Goal: Transaction & Acquisition: Purchase product/service

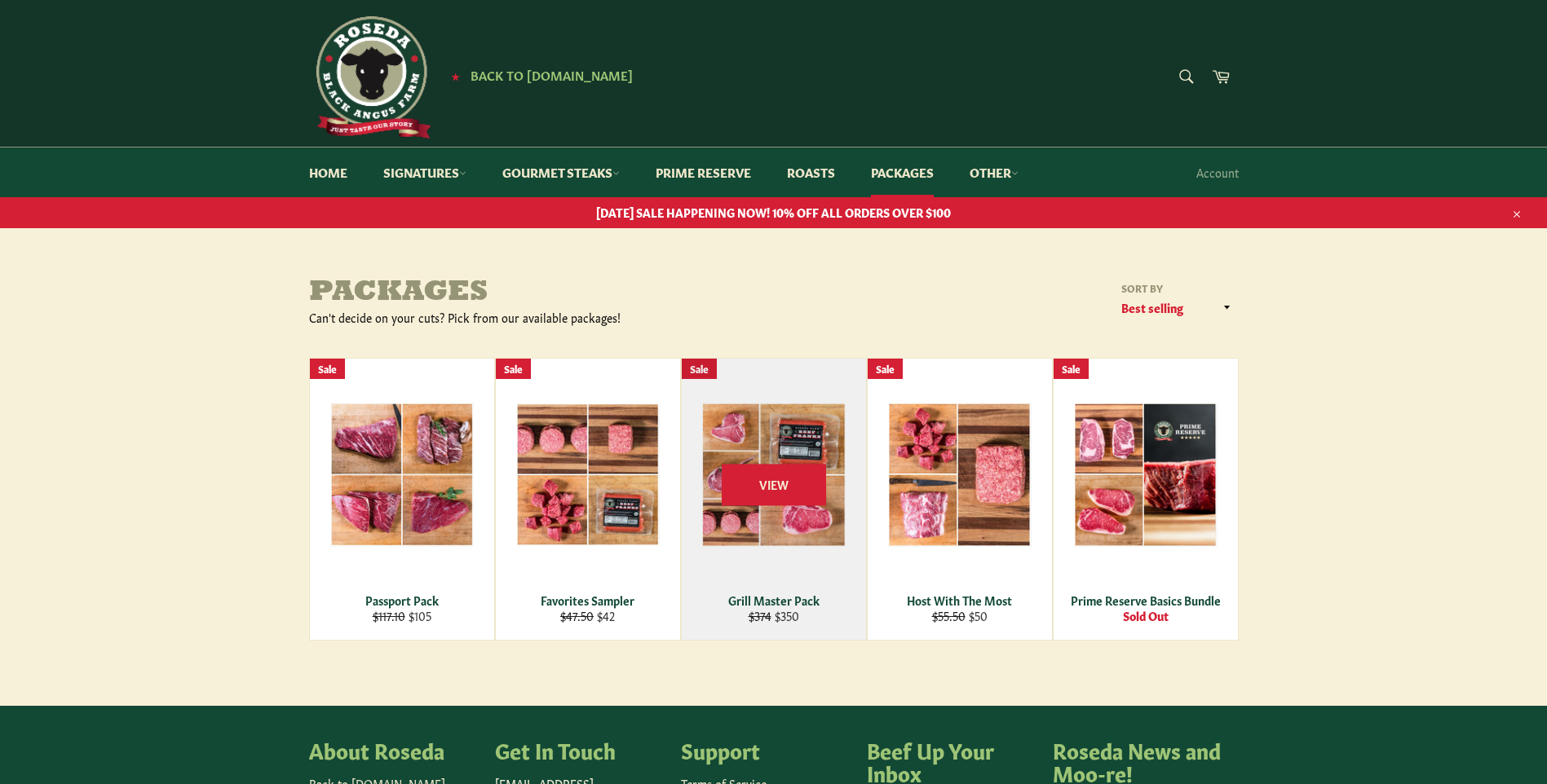
click at [803, 442] on div "View" at bounding box center [774, 499] width 184 height 281
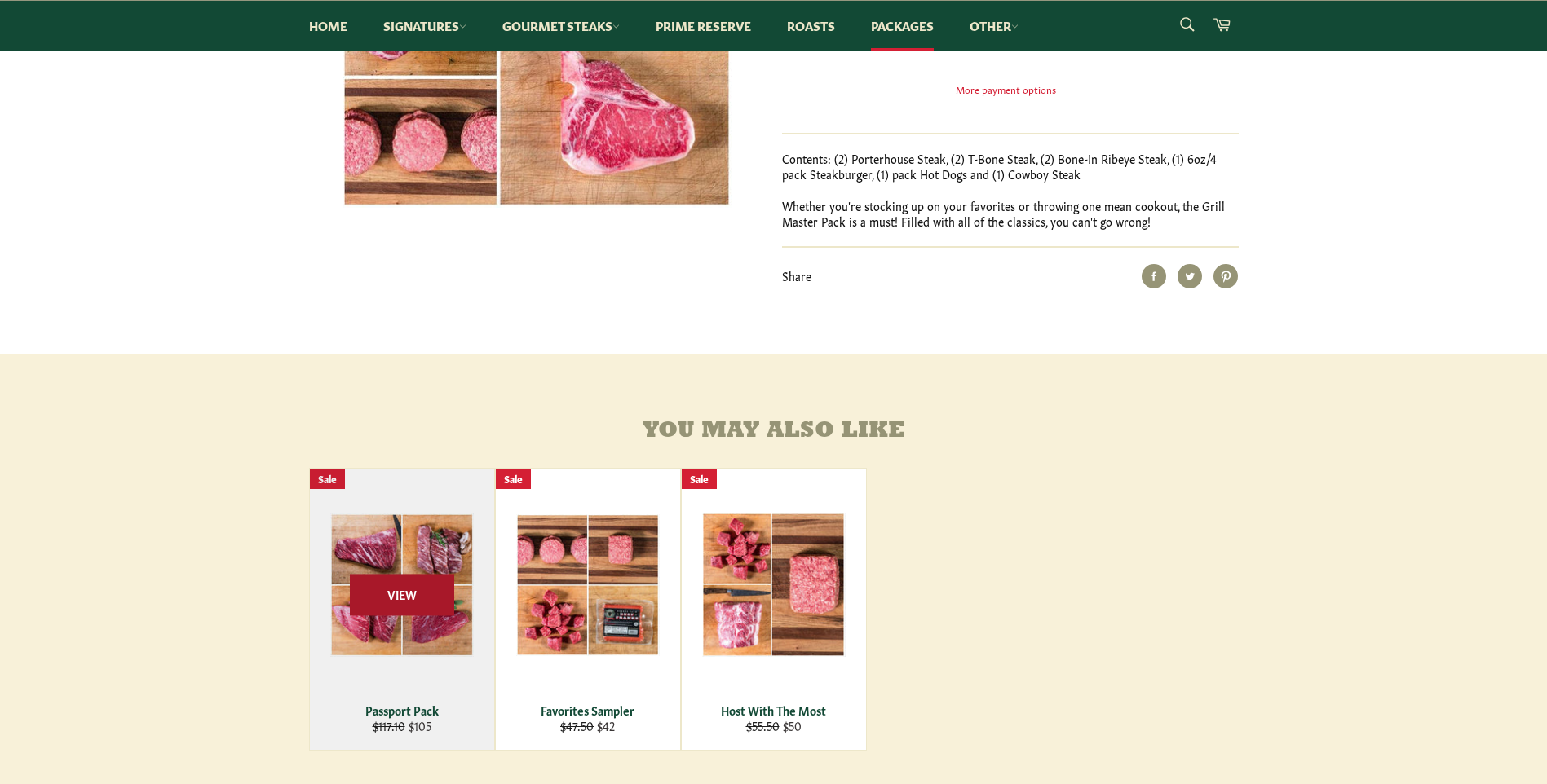
scroll to position [489, 0]
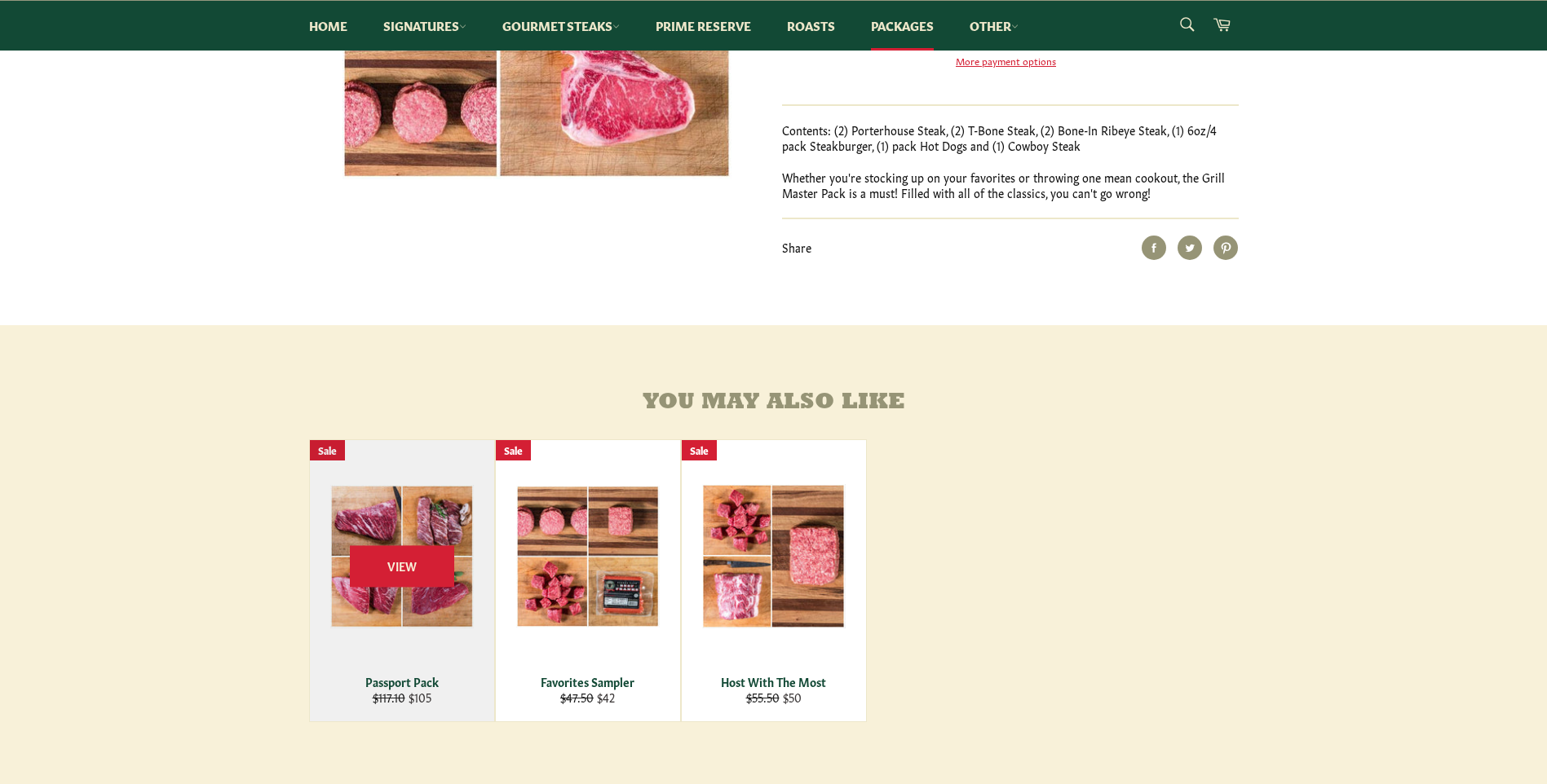
click at [371, 567] on div "View" at bounding box center [401, 580] width 184 height 281
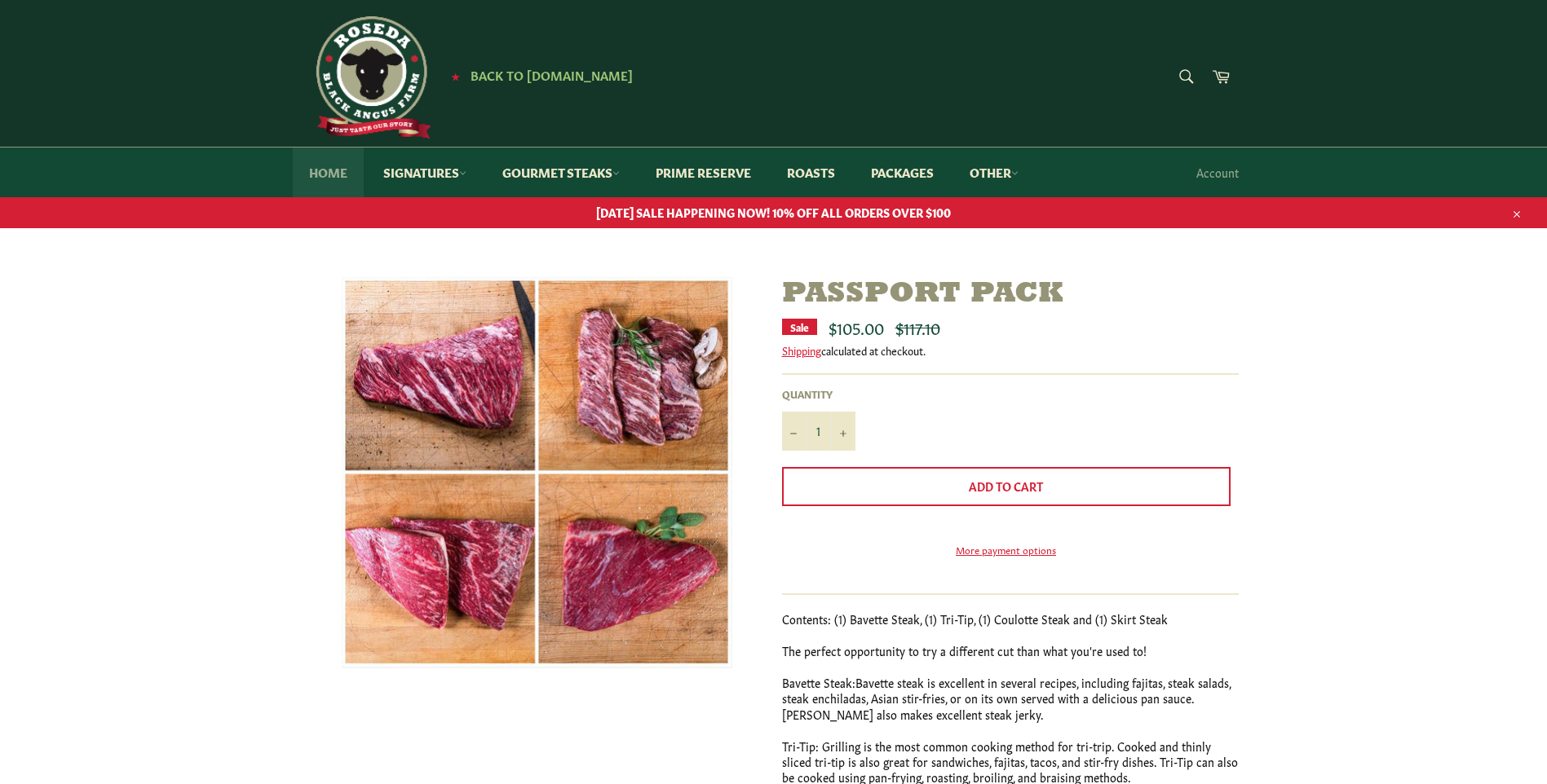
click at [321, 174] on link "Home" at bounding box center [328, 172] width 71 height 50
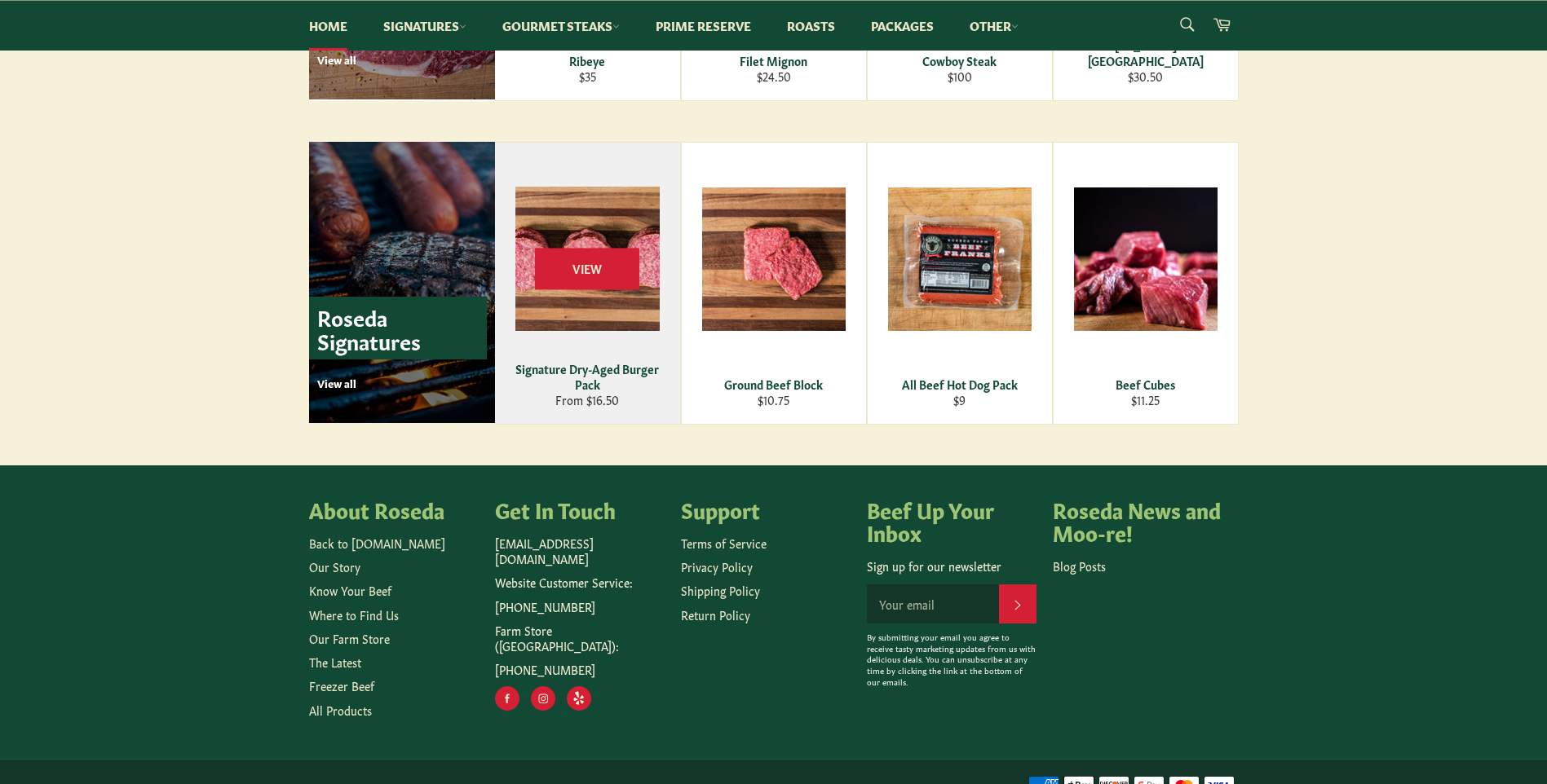
scroll to position [2228, 0]
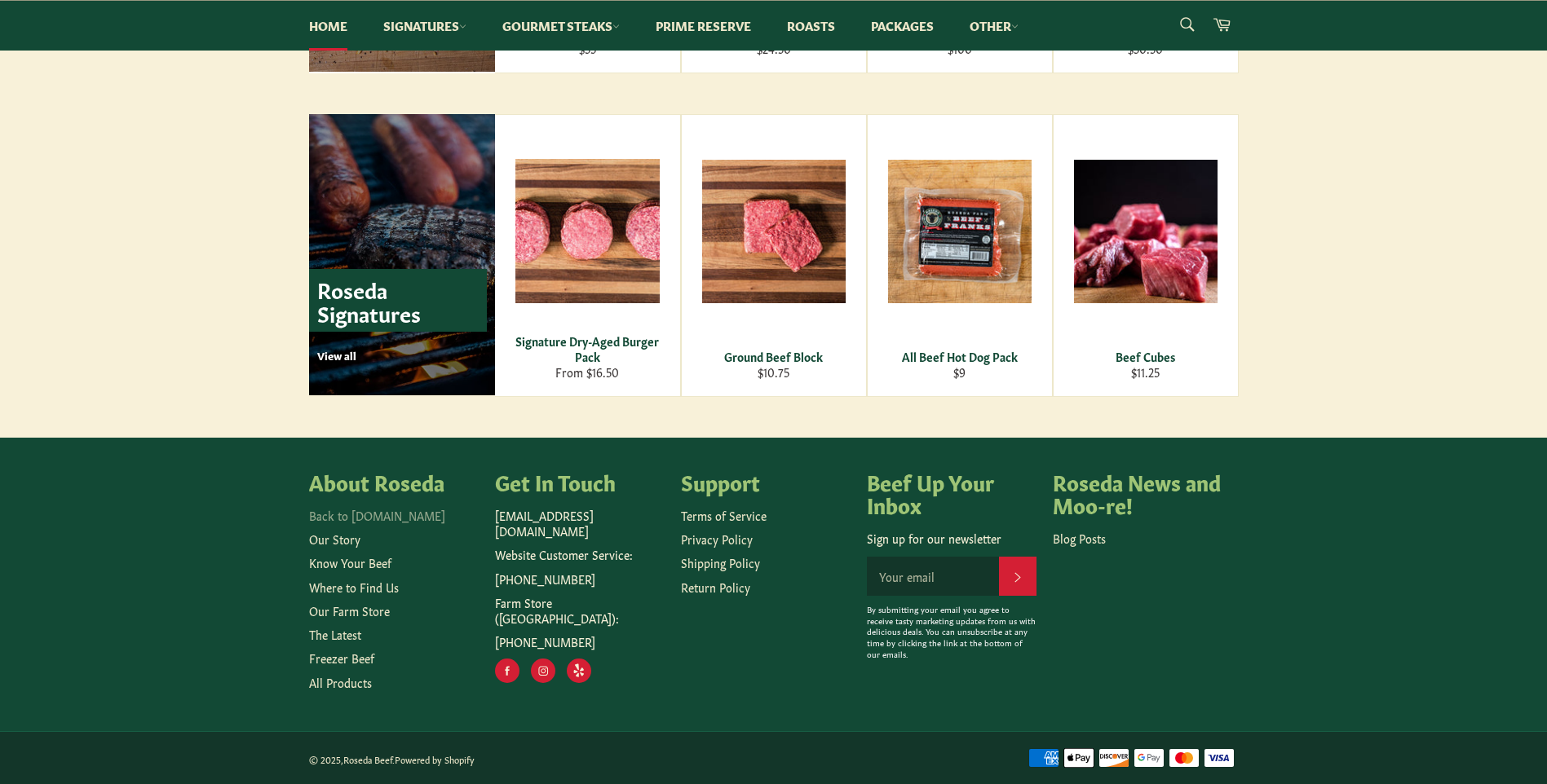
click at [378, 515] on link "Back to [DOMAIN_NAME]" at bounding box center [377, 515] width 136 height 16
